Goal: Task Accomplishment & Management: Complete application form

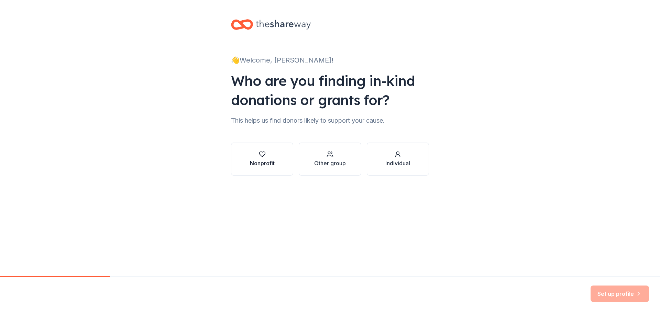
click at [285, 164] on button "Nonprofit" at bounding box center [262, 159] width 62 height 33
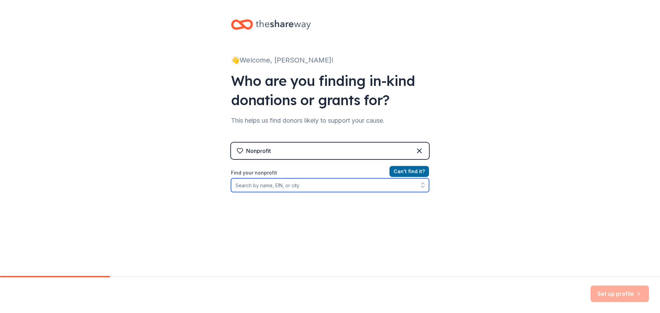
click at [297, 181] on input "Find your nonprofit" at bounding box center [330, 185] width 198 height 14
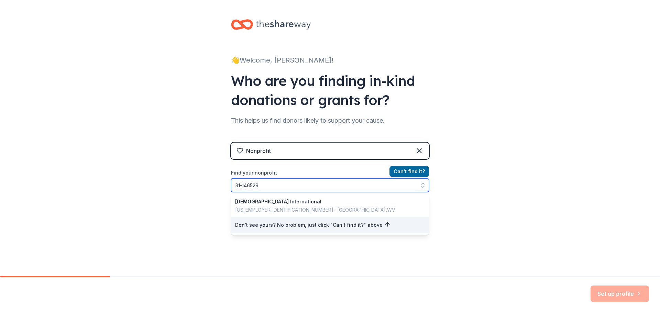
type input "[US_EMPLOYER_IDENTIFICATION_NUMBER]"
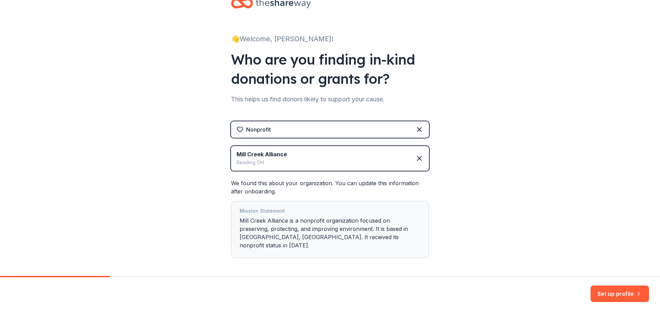
scroll to position [42, 0]
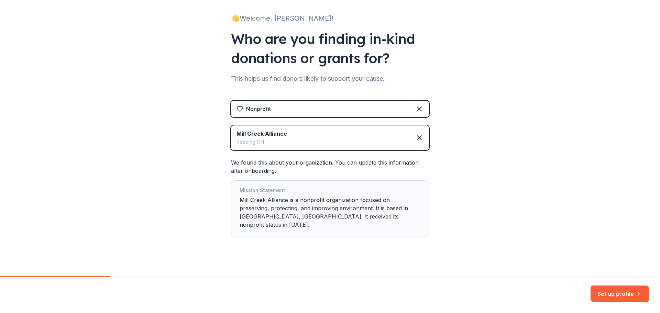
click at [468, 179] on div "👋 Welcome, Katrina! Who are you finding in-kind donations or grants for? This h…" at bounding box center [330, 121] width 660 height 326
click at [304, 190] on div "Mission Statement" at bounding box center [330, 191] width 181 height 10
click at [606, 295] on button "Set up profile" at bounding box center [620, 294] width 58 height 17
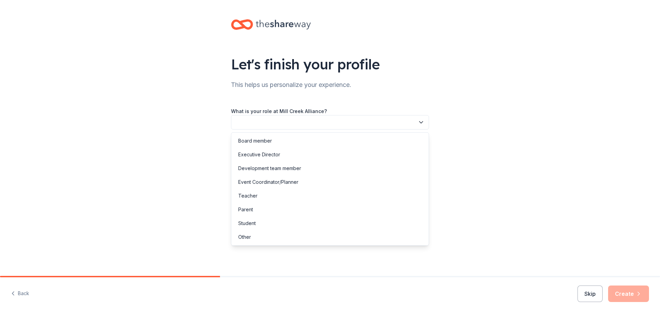
click at [304, 125] on button "button" at bounding box center [330, 122] width 198 height 14
click at [296, 170] on div "Development team member" at bounding box center [269, 168] width 63 height 8
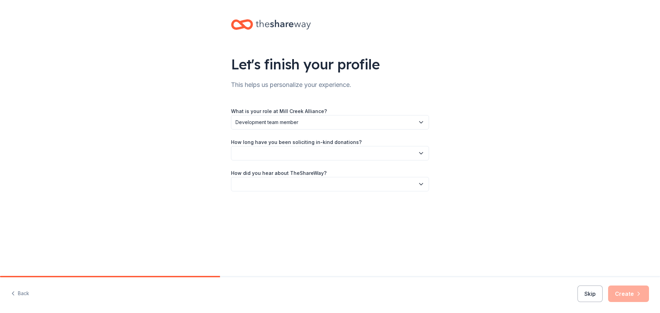
click at [293, 157] on button "button" at bounding box center [330, 153] width 198 height 14
click at [268, 186] on div "1 to 2 years" at bounding box center [330, 186] width 195 height 14
click at [273, 180] on button "button" at bounding box center [330, 184] width 198 height 14
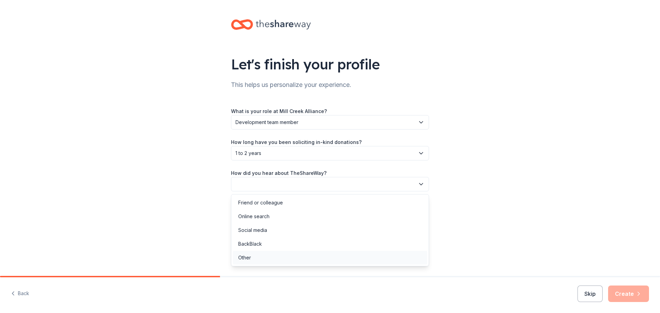
click at [252, 260] on div "Other" at bounding box center [330, 258] width 195 height 14
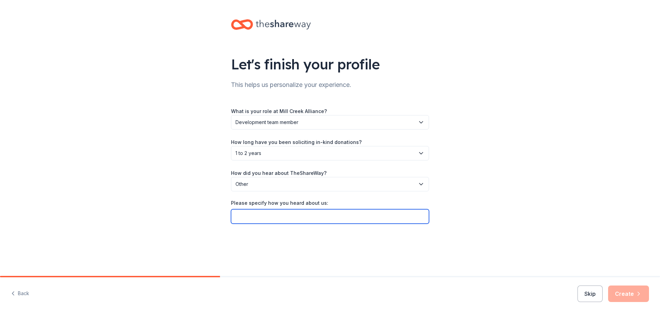
click at [254, 221] on input "Please specify how you heard about us:" at bounding box center [330, 216] width 198 height 14
type input "Give Butter"
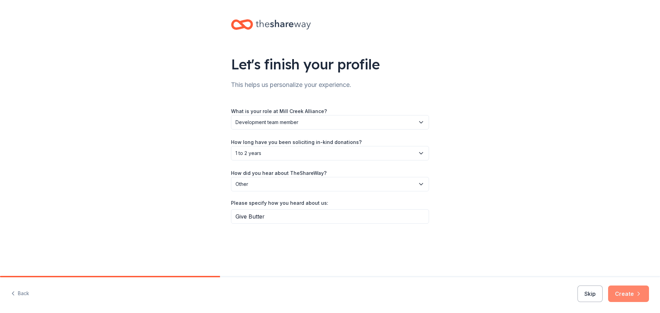
click at [620, 293] on button "Create" at bounding box center [628, 294] width 41 height 17
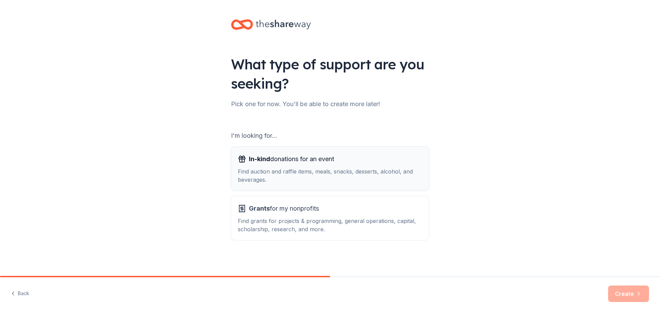
click at [322, 161] on span "In-kind donations for an event" at bounding box center [291, 159] width 85 height 11
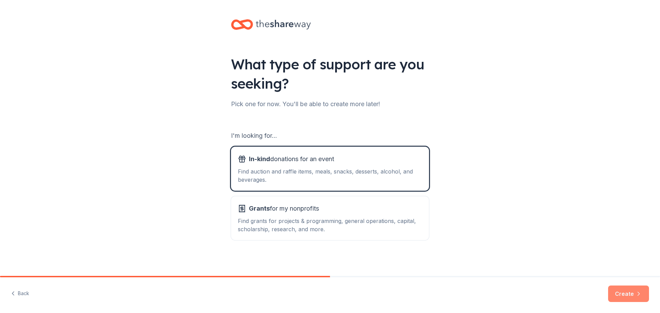
click at [638, 299] on button "Create" at bounding box center [628, 294] width 41 height 17
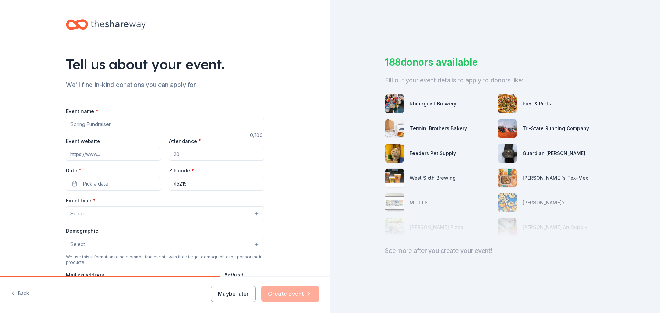
click at [121, 131] on input "Event name *" at bounding box center [165, 125] width 198 height 14
type input "30th Anniversary Celebration"
paste input "https://www.themillcreekalliance.org/30years"
type input "https://www.themillcreekalliance.org/30years"
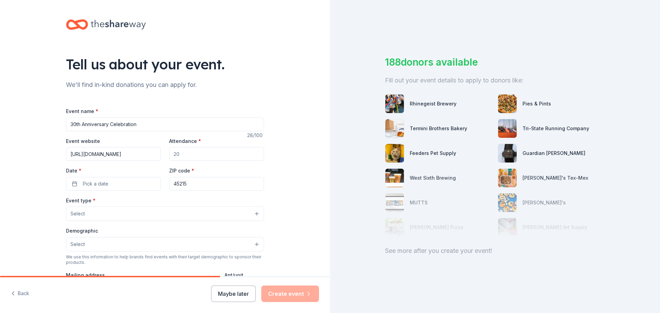
scroll to position [0, 0]
click at [184, 155] on input "Attendance *" at bounding box center [216, 154] width 95 height 14
type input "300"
click at [127, 186] on button "Pick a date" at bounding box center [113, 184] width 95 height 14
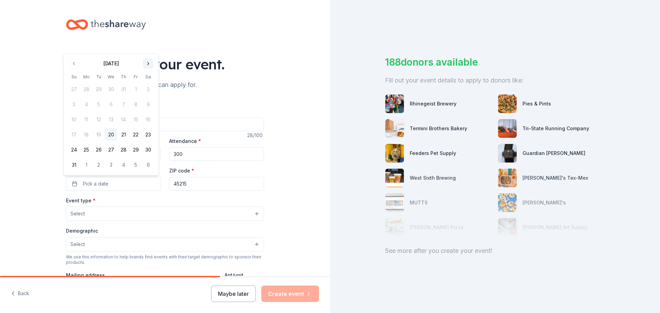
click at [150, 61] on button "Go to next month" at bounding box center [148, 64] width 10 height 10
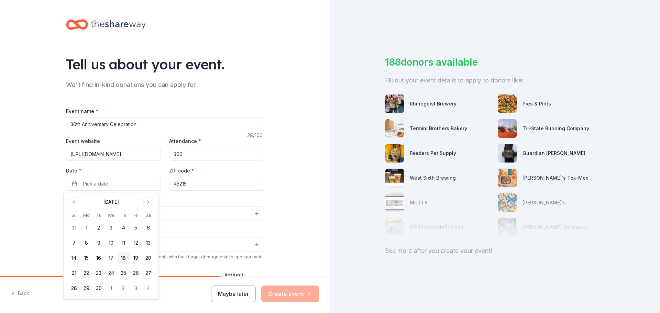
click at [126, 259] on button "18" at bounding box center [123, 258] width 12 height 12
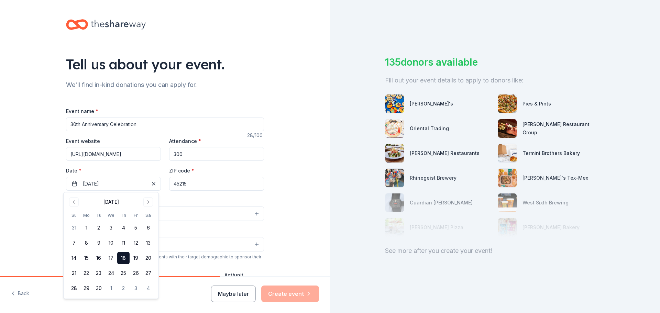
click at [183, 200] on div "Event type * Select" at bounding box center [165, 208] width 198 height 25
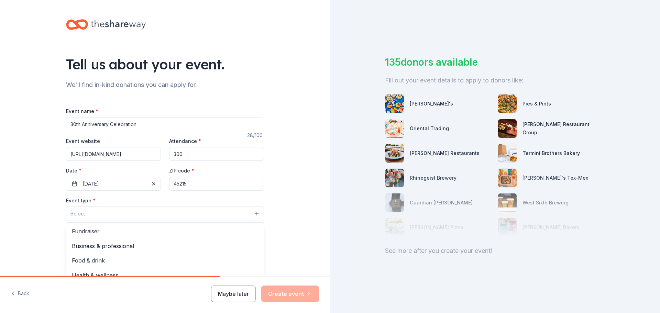
click at [135, 209] on button "Select" at bounding box center [165, 214] width 198 height 14
click at [127, 229] on span "Fundraiser" at bounding box center [165, 231] width 186 height 9
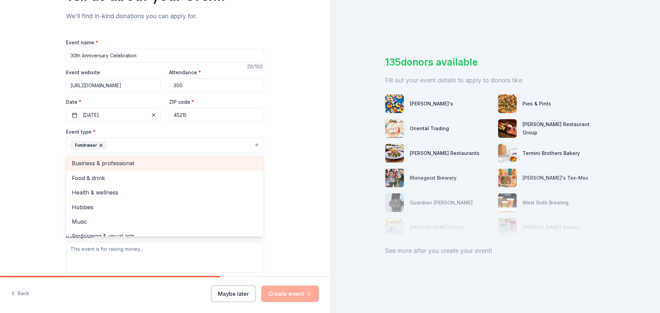
click at [106, 164] on span "Business & professional" at bounding box center [165, 163] width 186 height 9
click at [97, 164] on span "Food & drink" at bounding box center [165, 163] width 186 height 9
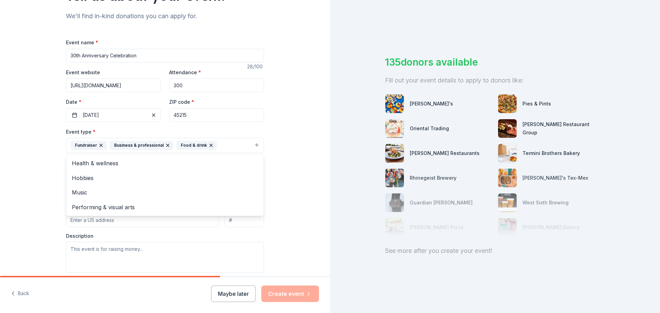
click at [59, 212] on div "Tell us about your event. We'll find in-kind donations you can apply for. Event…" at bounding box center [165, 160] width 220 height 458
click at [84, 182] on button "Select" at bounding box center [165, 176] width 198 height 14
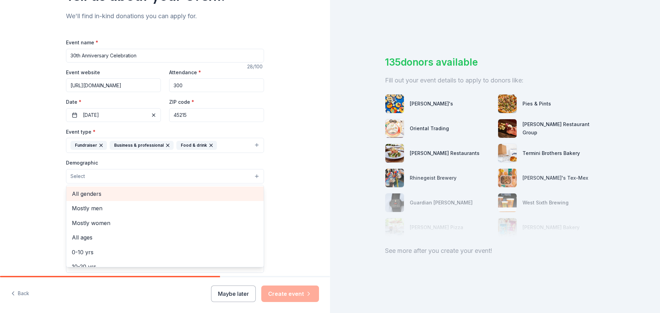
click at [85, 194] on span "All genders" at bounding box center [165, 194] width 186 height 9
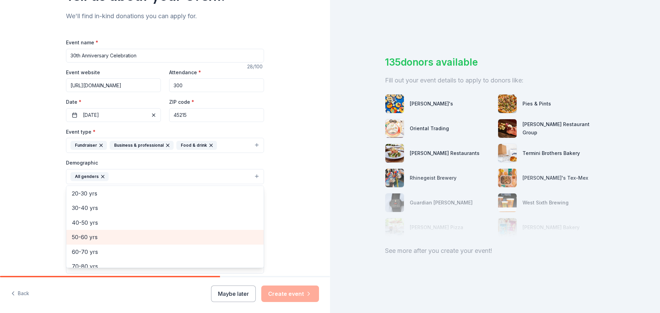
scroll to position [62, 0]
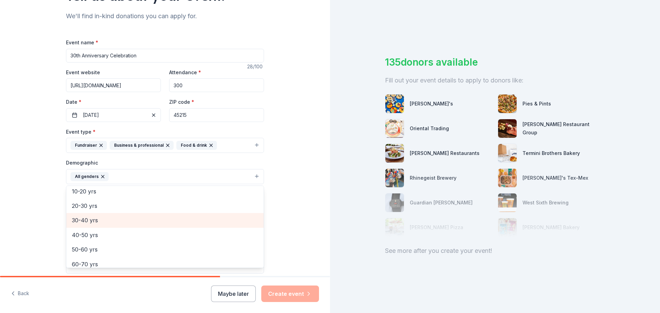
click at [85, 224] on span "30-40 yrs" at bounding box center [165, 220] width 186 height 9
click at [84, 220] on span "40-50 yrs" at bounding box center [165, 220] width 186 height 9
click at [85, 221] on span "50-60 yrs" at bounding box center [165, 220] width 186 height 9
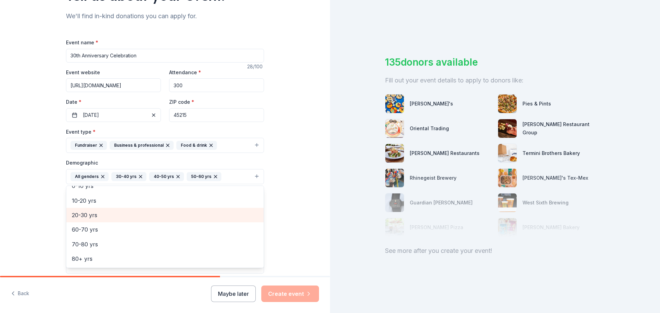
scroll to position [52, 0]
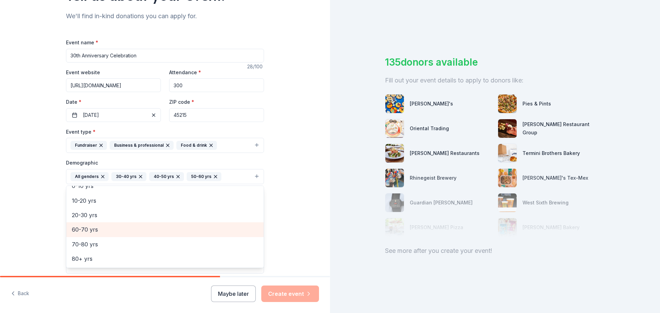
click at [87, 229] on span "60-70 yrs" at bounding box center [165, 229] width 186 height 9
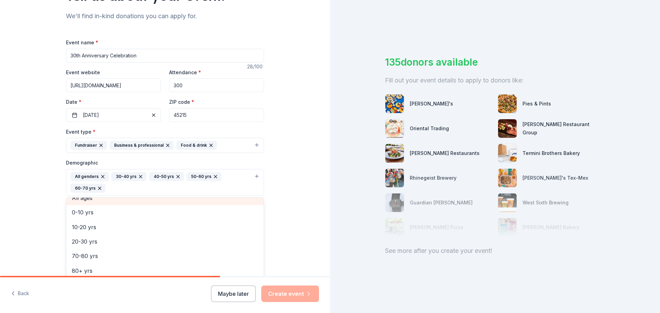
click at [80, 198] on div "All ages" at bounding box center [164, 198] width 197 height 14
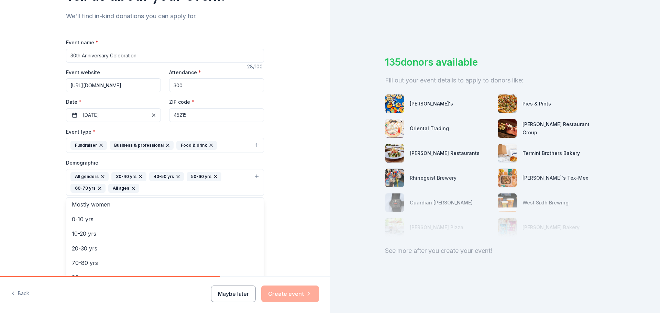
click at [55, 198] on div "Tell us about your event. We'll find in-kind donations you can apply for. Event…" at bounding box center [165, 166] width 220 height 471
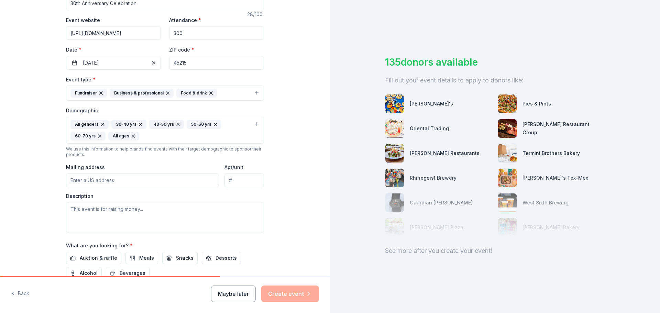
scroll to position [138, 0]
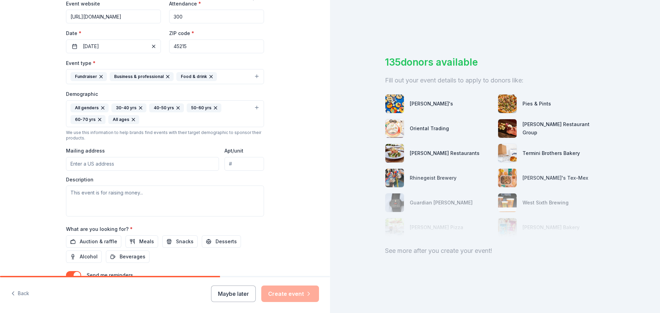
click at [79, 164] on input "Mailing address" at bounding box center [142, 164] width 153 height 14
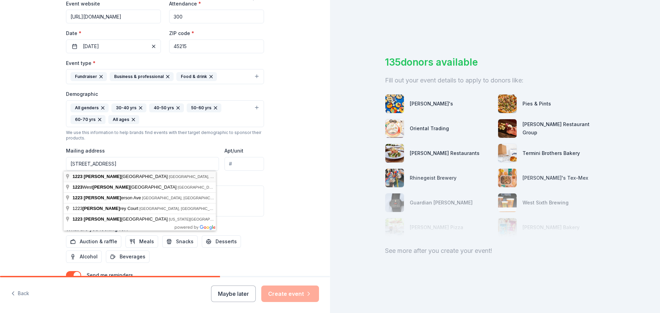
type input "1223 Jefferson Avenue, Cincinnati, OH, 45215"
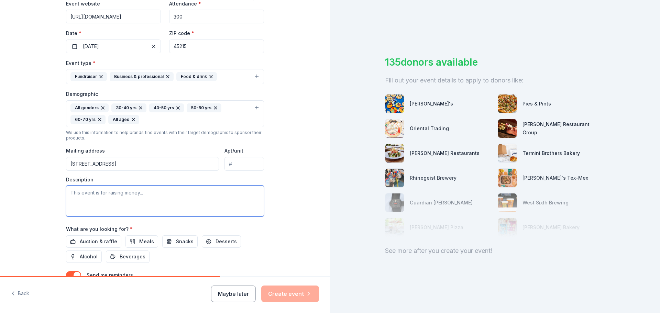
click at [86, 195] on textarea at bounding box center [165, 201] width 198 height 31
click at [208, 77] on icon "button" at bounding box center [211, 77] width 6 height 6
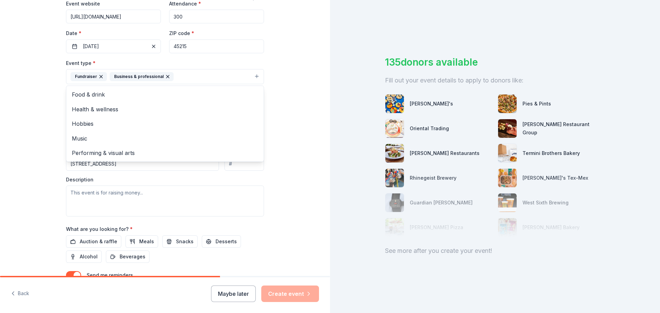
click at [55, 228] on div "Tell us about your event. We'll find in-kind donations you can apply for. Event…" at bounding box center [165, 97] width 220 height 471
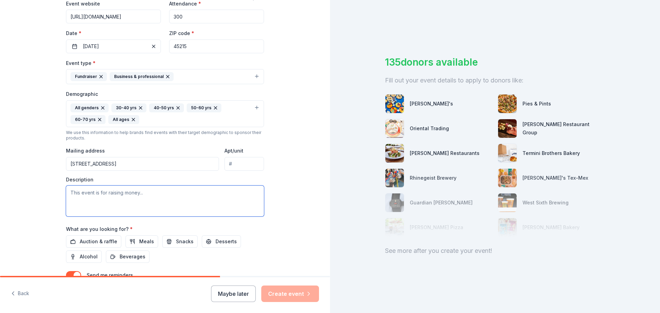
click at [69, 197] on textarea at bounding box center [165, 201] width 198 height 31
paste textarea "This celebratory fundraising auction will help protect and restore the Mill Cre…"
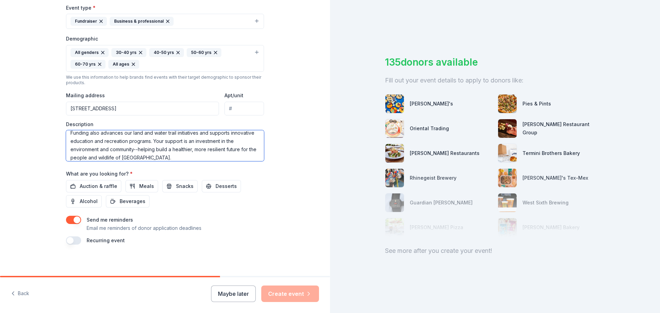
scroll to position [195, 0]
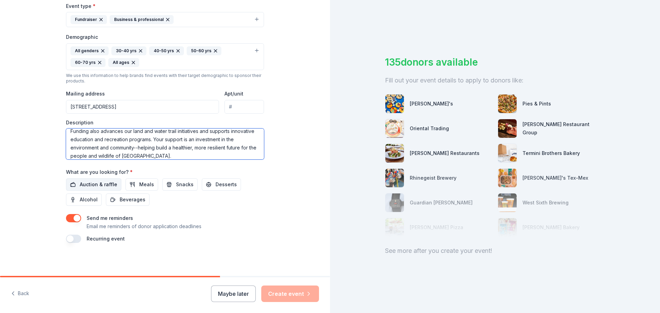
type textarea "This celebratory fundraising auction will help protect and restore the Mill Cre…"
click at [80, 184] on span "Auction & raffle" at bounding box center [98, 185] width 37 height 8
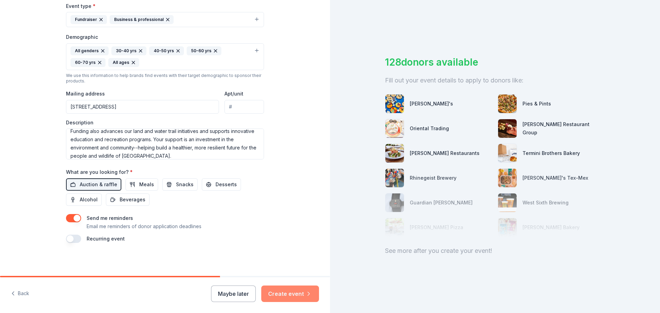
click at [299, 292] on button "Create event" at bounding box center [290, 294] width 58 height 17
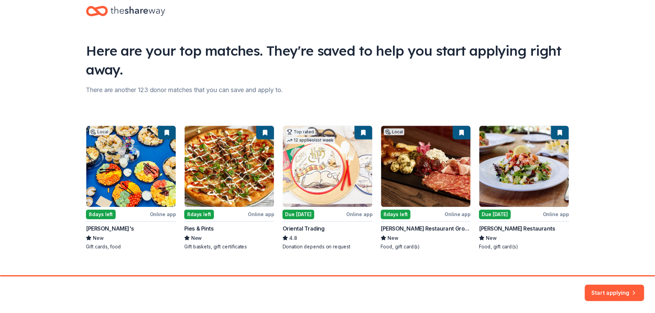
scroll to position [23, 0]
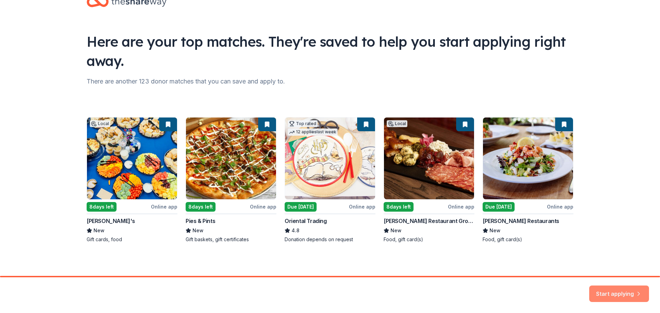
click at [603, 297] on button "Start applying" at bounding box center [619, 292] width 60 height 17
click at [604, 292] on div "Start applying" at bounding box center [619, 294] width 60 height 17
click at [615, 292] on div "Start applying" at bounding box center [619, 294] width 60 height 17
click at [97, 154] on div "Local 8 days left Online app Izzy's New Gift cards, food 8 days left Online app…" at bounding box center [330, 180] width 487 height 126
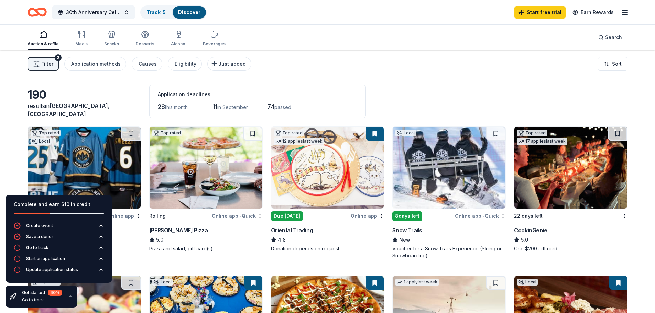
click at [232, 172] on img at bounding box center [206, 168] width 113 height 82
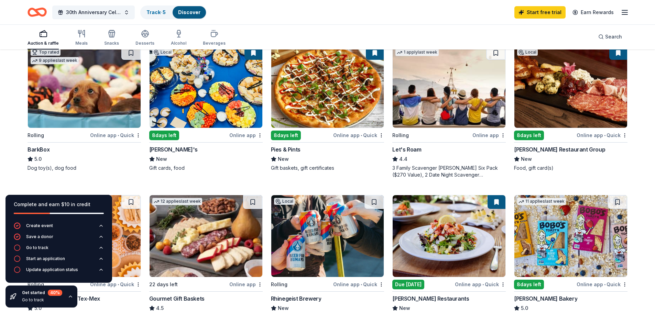
scroll to position [241, 0]
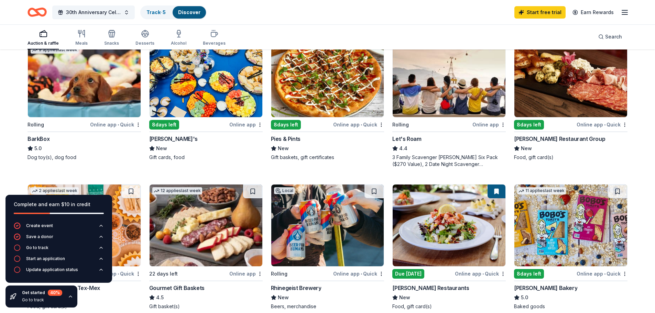
click at [95, 96] on img at bounding box center [84, 76] width 113 height 82
click at [218, 69] on img at bounding box center [206, 76] width 113 height 82
click at [348, 91] on img at bounding box center [327, 76] width 113 height 82
click at [435, 107] on img at bounding box center [449, 76] width 113 height 82
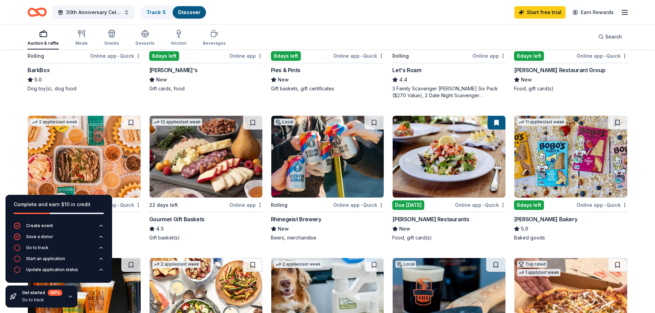
scroll to position [275, 0]
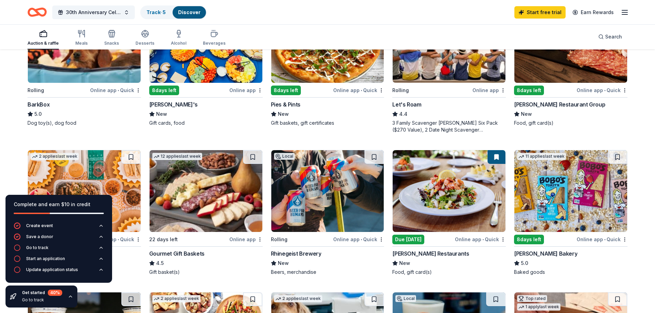
click at [555, 65] on img at bounding box center [571, 42] width 113 height 82
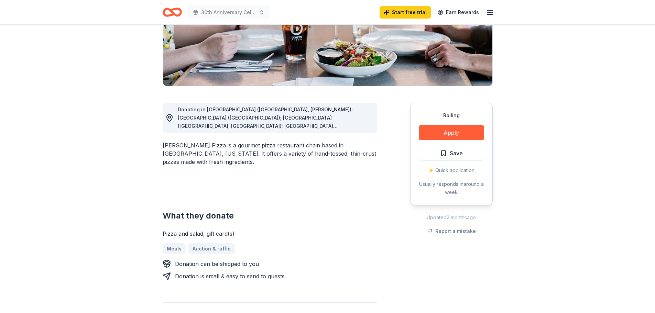
scroll to position [103, 0]
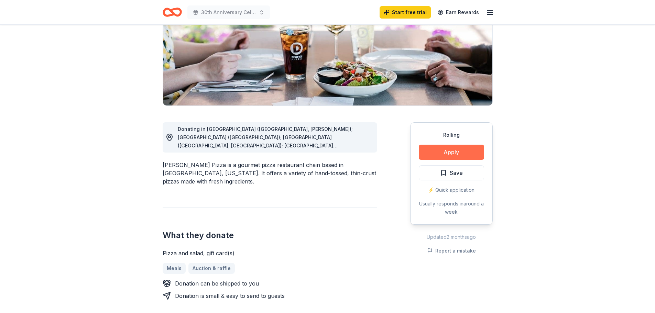
click at [434, 155] on button "Apply" at bounding box center [451, 152] width 65 height 15
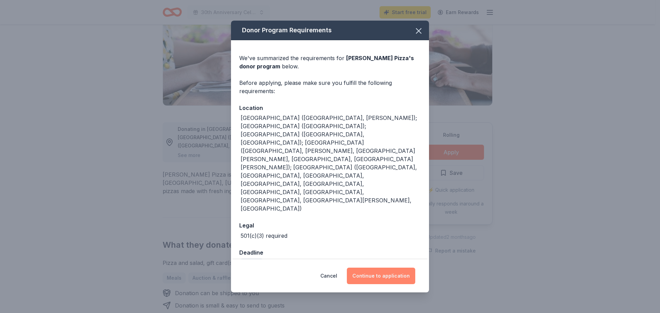
click at [370, 268] on button "Continue to application" at bounding box center [381, 276] width 68 height 17
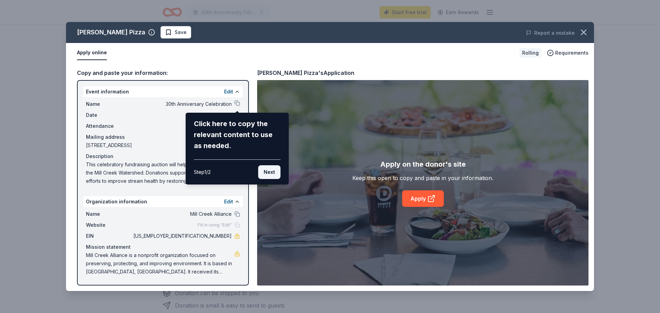
click at [271, 173] on button "Next" at bounding box center [269, 172] width 22 height 14
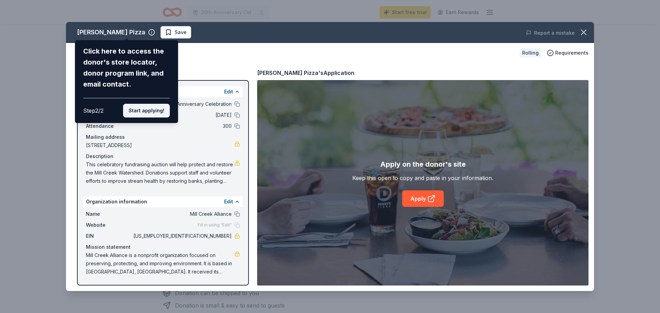
click at [145, 111] on button "Start applying!" at bounding box center [146, 111] width 47 height 14
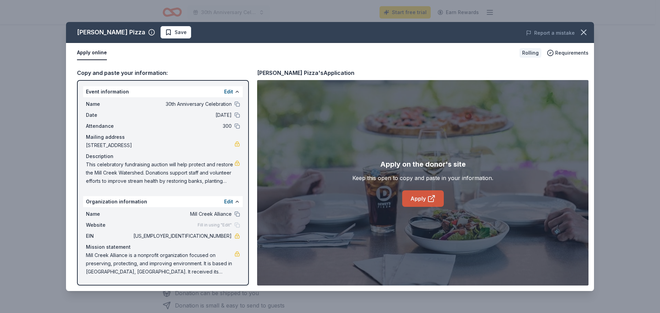
click at [422, 201] on link "Apply" at bounding box center [423, 199] width 42 height 17
click at [585, 29] on icon "button" at bounding box center [584, 33] width 10 height 10
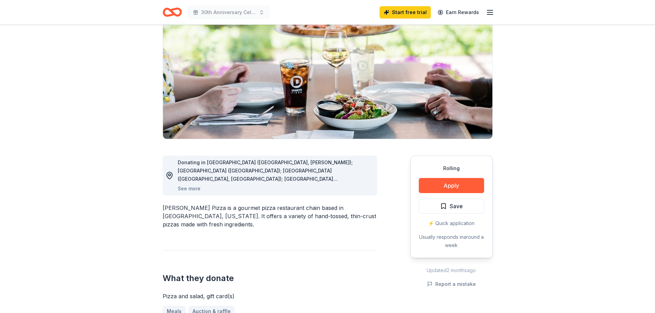
scroll to position [0, 0]
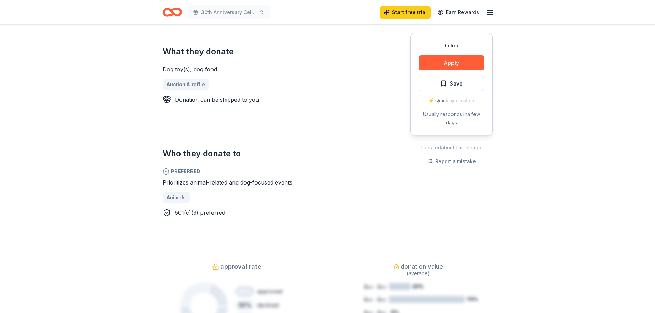
scroll to position [275, 0]
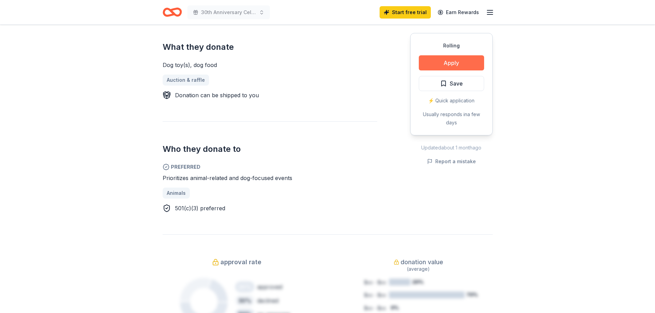
click at [436, 64] on button "Apply" at bounding box center [451, 62] width 65 height 15
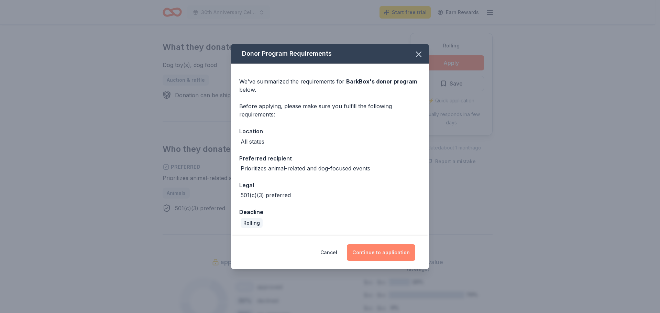
click at [368, 258] on button "Continue to application" at bounding box center [381, 253] width 68 height 17
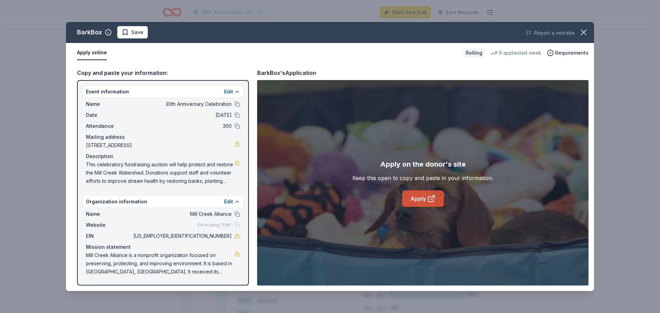
click at [414, 195] on link "Apply" at bounding box center [423, 199] width 42 height 17
click at [580, 32] on icon "button" at bounding box center [584, 33] width 10 height 10
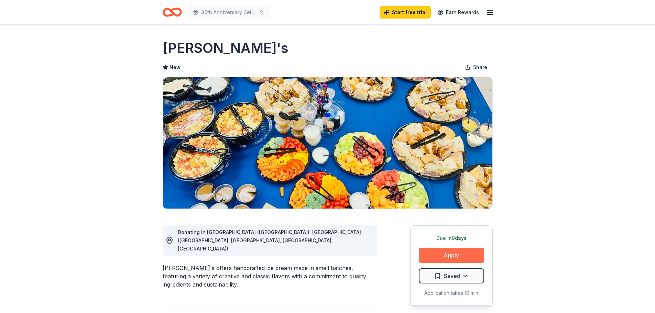
click at [455, 258] on button "Apply" at bounding box center [451, 255] width 65 height 15
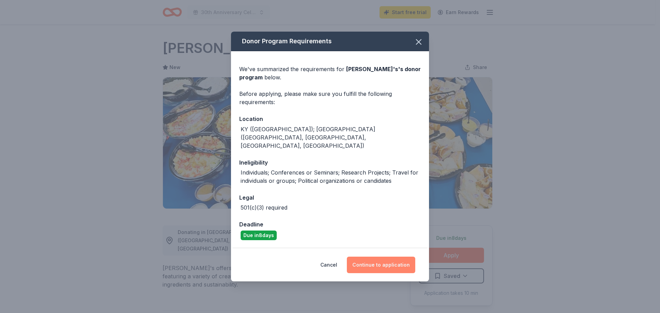
click at [392, 257] on button "Continue to application" at bounding box center [381, 265] width 68 height 17
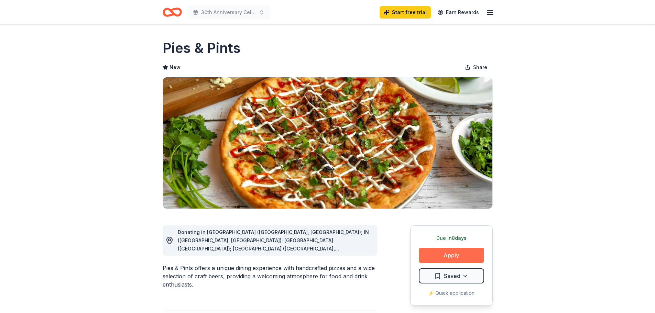
click at [467, 258] on button "Apply" at bounding box center [451, 255] width 65 height 15
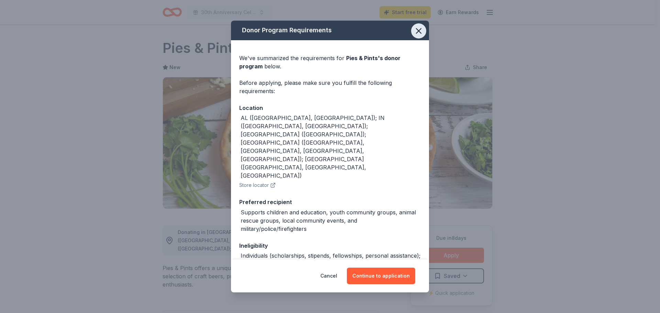
click at [414, 29] on icon "button" at bounding box center [419, 31] width 10 height 10
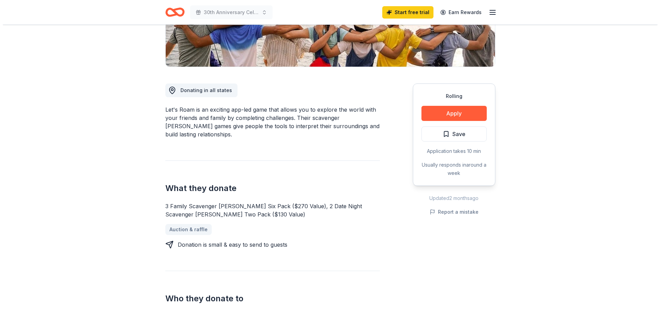
scroll to position [138, 0]
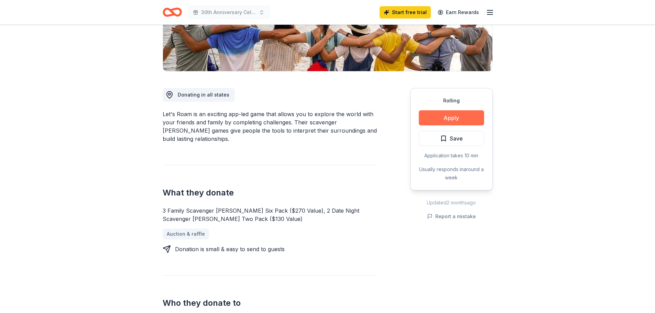
click at [440, 115] on button "Apply" at bounding box center [451, 117] width 65 height 15
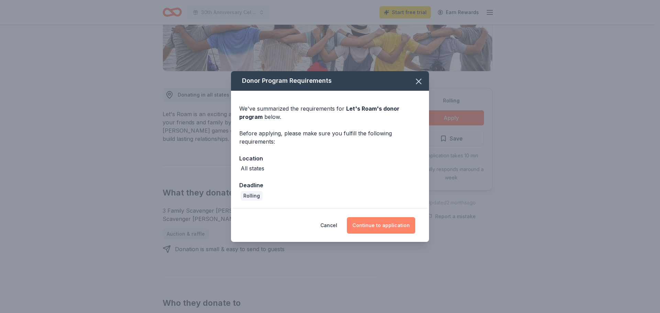
click at [375, 226] on button "Continue to application" at bounding box center [381, 225] width 68 height 17
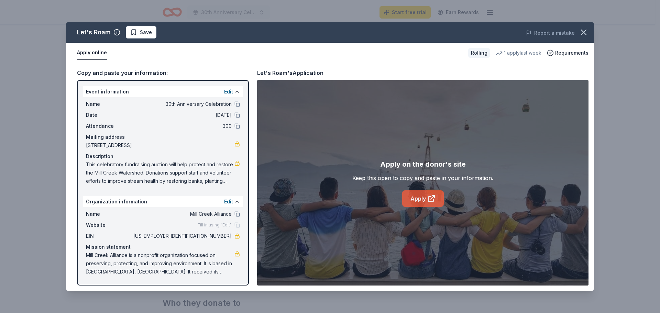
click at [417, 196] on link "Apply" at bounding box center [423, 199] width 42 height 17
